Goal: Information Seeking & Learning: Learn about a topic

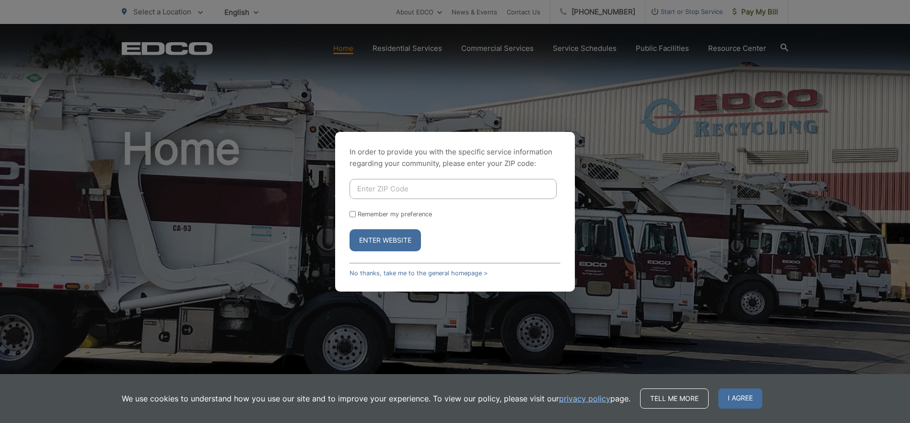
click at [396, 184] on input "Enter ZIP Code" at bounding box center [453, 189] width 207 height 20
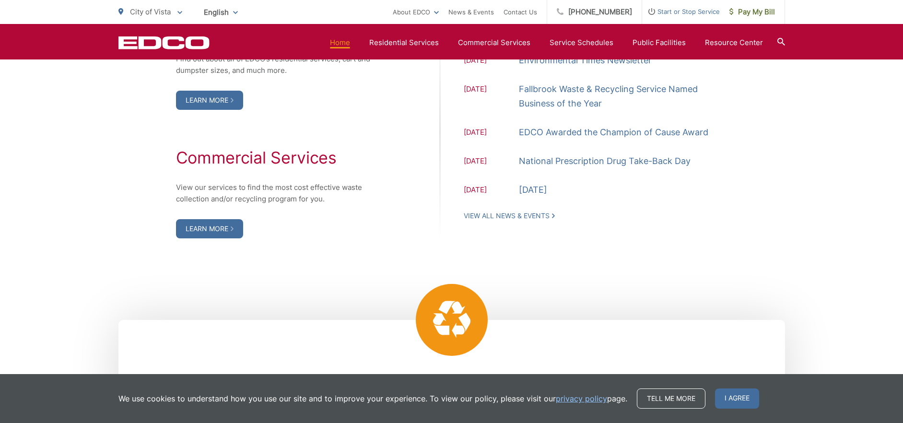
scroll to position [1055, 0]
click at [213, 228] on link "Learn More" at bounding box center [209, 228] width 67 height 19
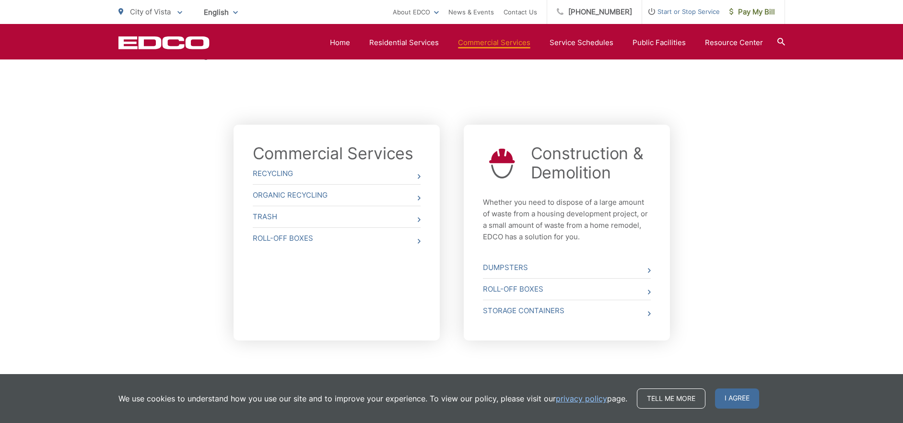
scroll to position [332, 0]
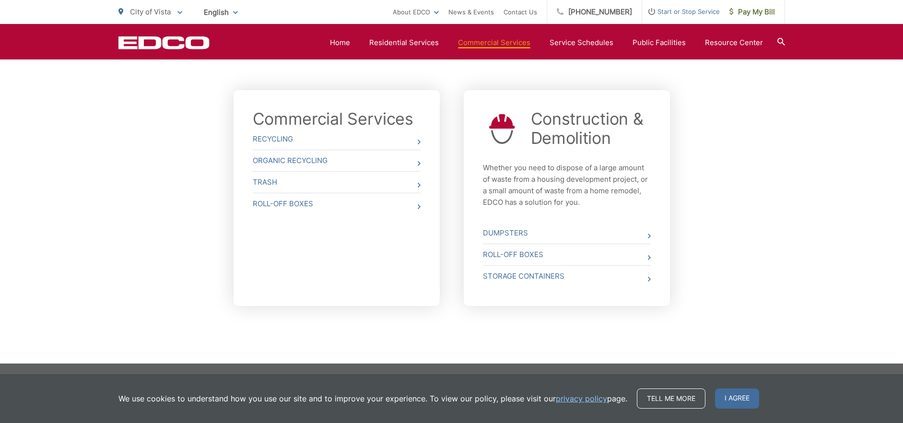
click at [742, 399] on span "I agree" at bounding box center [737, 399] width 44 height 20
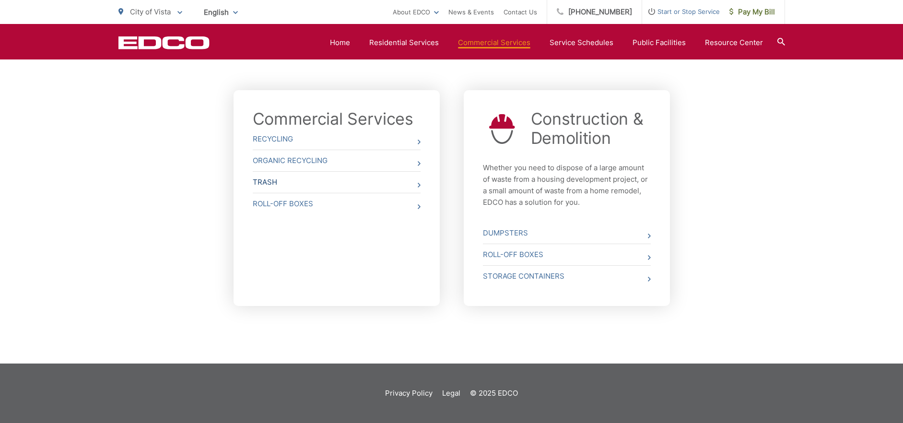
click at [414, 181] on link "Trash" at bounding box center [337, 182] width 168 height 21
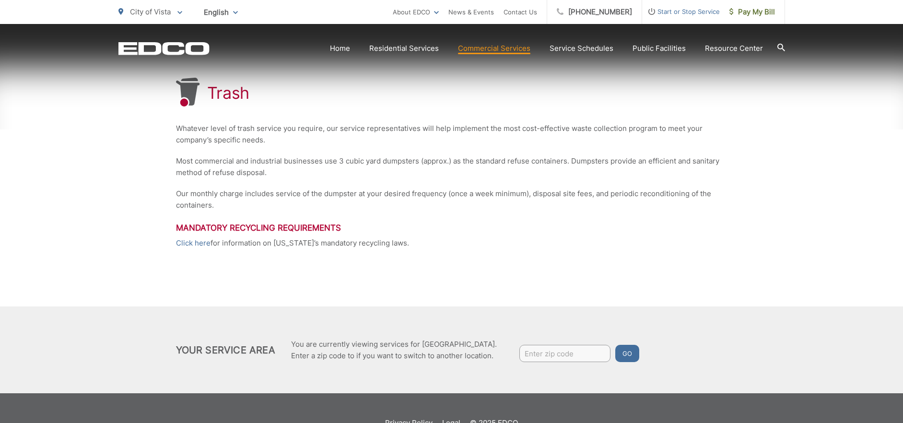
scroll to position [192, 0]
